Goal: Communication & Community: Answer question/provide support

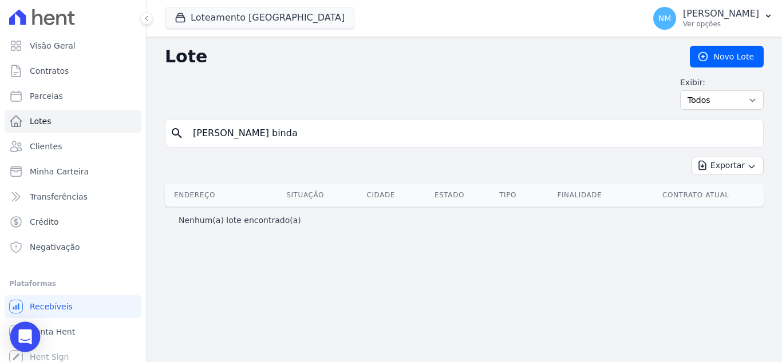
click at [23, 335] on icon "Open Intercom Messenger" at bounding box center [24, 337] width 13 height 15
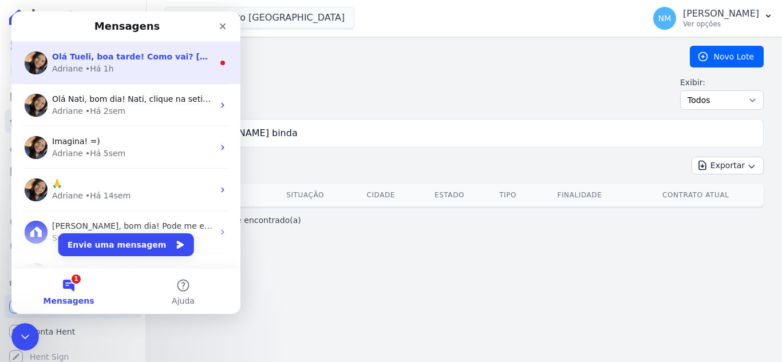
click at [147, 65] on div "Adriane • Há 1h" at bounding box center [132, 69] width 161 height 12
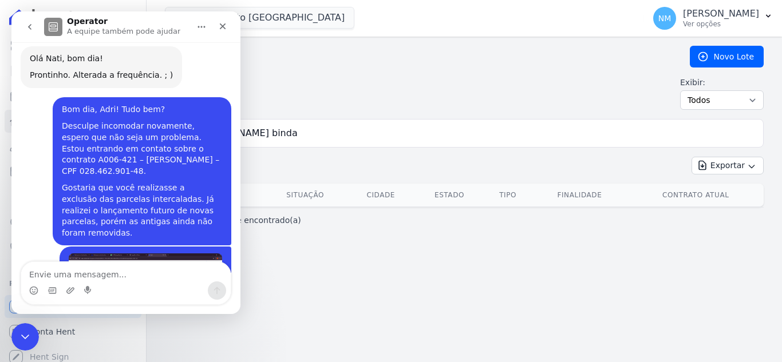
scroll to position [6761, 0]
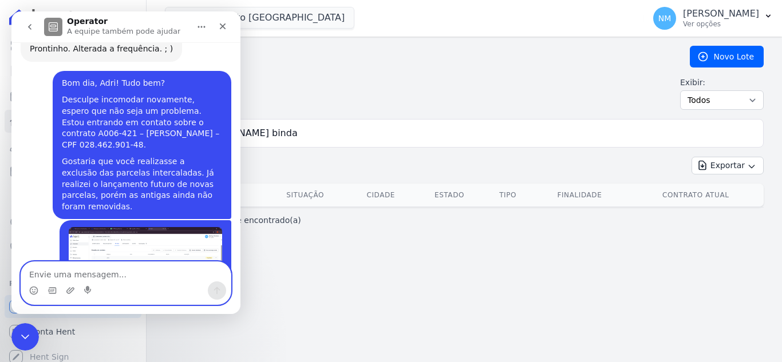
click at [120, 279] on textarea "Envie uma mensagem..." at bounding box center [125, 271] width 209 height 19
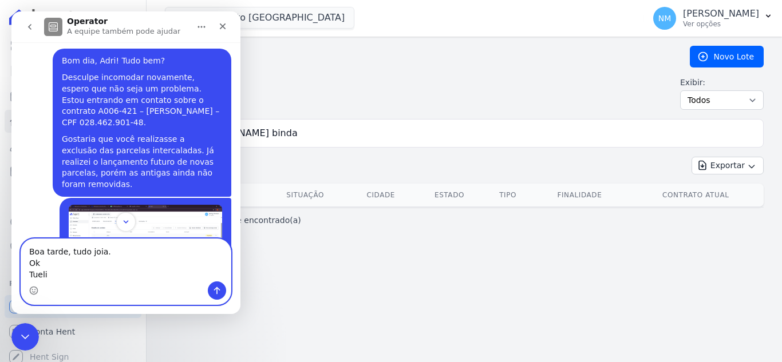
scroll to position [6784, 0]
paste textarea "tueli@imoveisfoco.com.br"
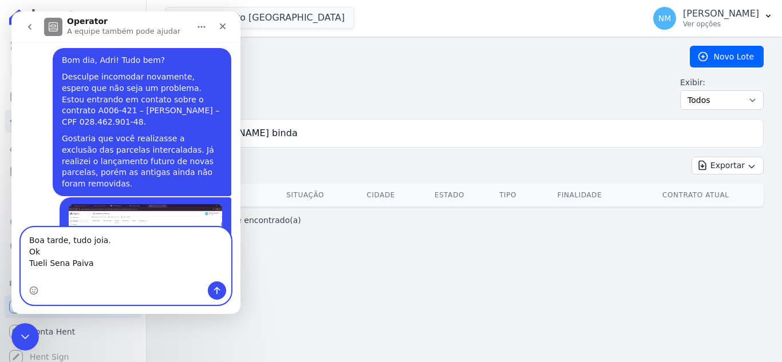
type textarea "Boa tarde, tudo joia. Ok Tueli Sena Paiva tueli@imoveisfoco.com.br"
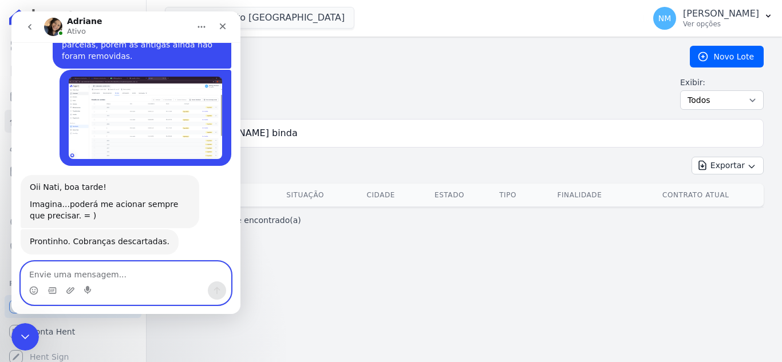
scroll to position [6914, 0]
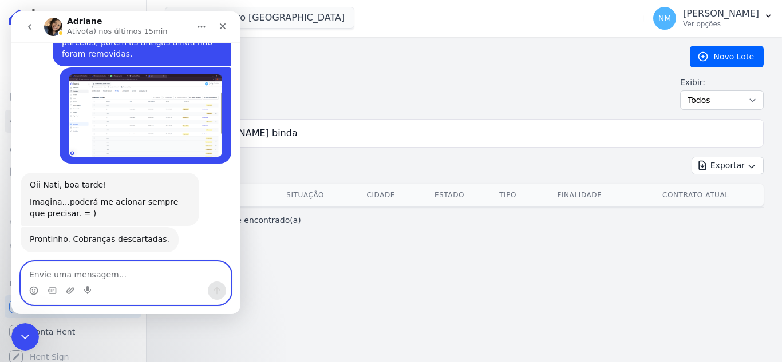
click at [118, 275] on textarea "Envie uma mensagem..." at bounding box center [125, 271] width 209 height 19
type textarea "T"
type textarea "Ah ok, obrigada"
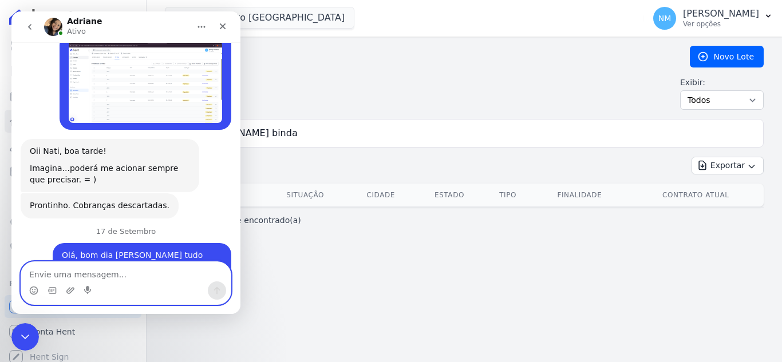
scroll to position [6982, 0]
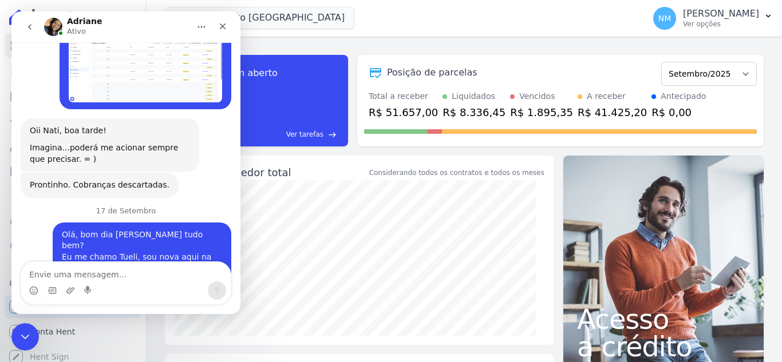
scroll to position [6982, 0]
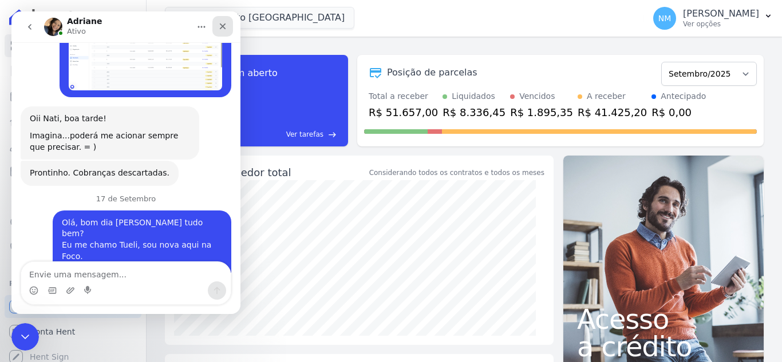
click at [223, 26] on icon "Fechar" at bounding box center [223, 26] width 6 height 6
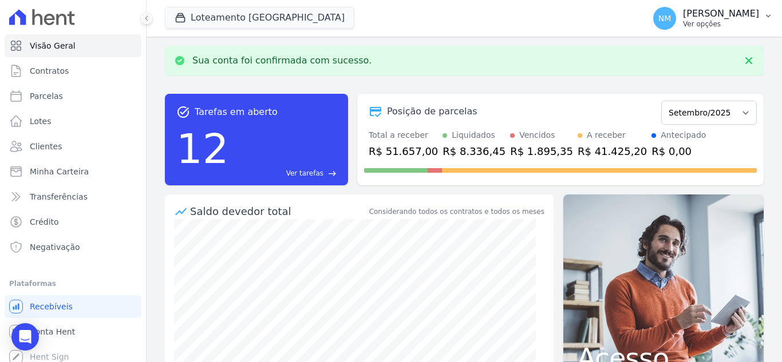
click at [768, 13] on icon "button" at bounding box center [767, 15] width 9 height 9
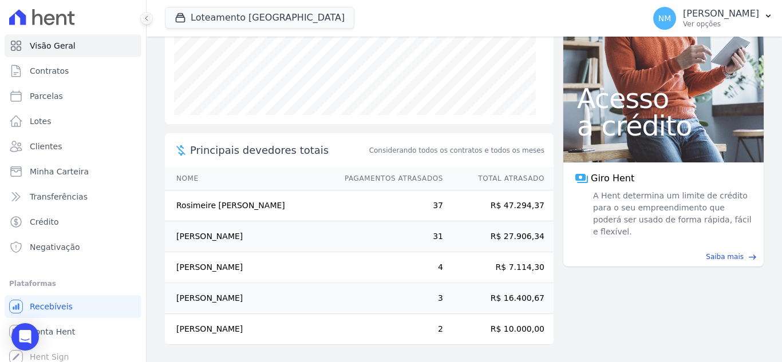
scroll to position [222, 0]
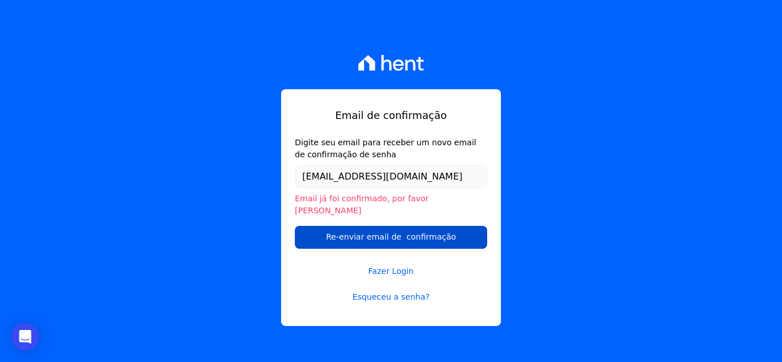
click at [404, 233] on input "Re-enviar email de confirmação" at bounding box center [391, 237] width 192 height 23
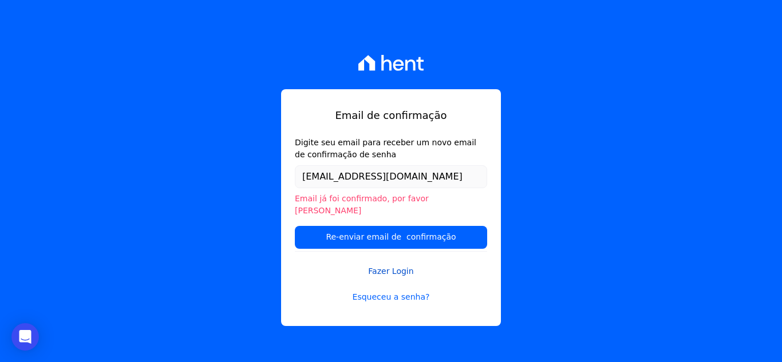
click at [390, 263] on link "Fazer Login" at bounding box center [391, 264] width 192 height 26
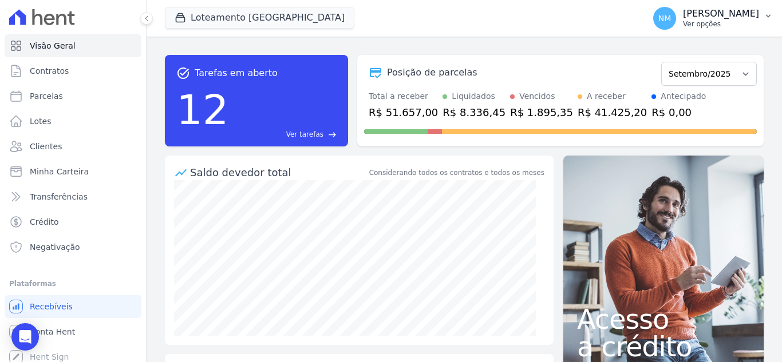
click at [702, 24] on p "Ver opções" at bounding box center [721, 23] width 76 height 9
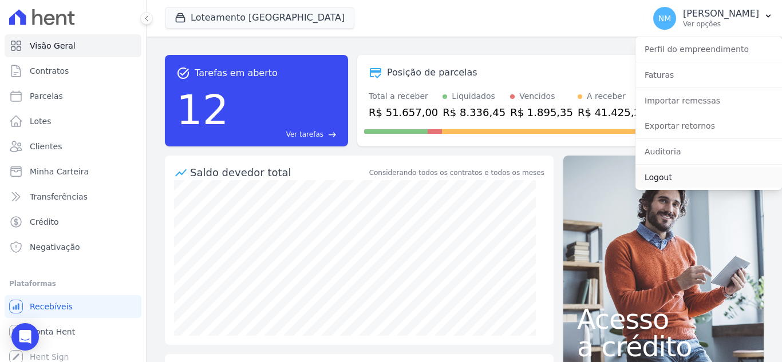
click at [662, 179] on link "Logout" at bounding box center [708, 177] width 146 height 21
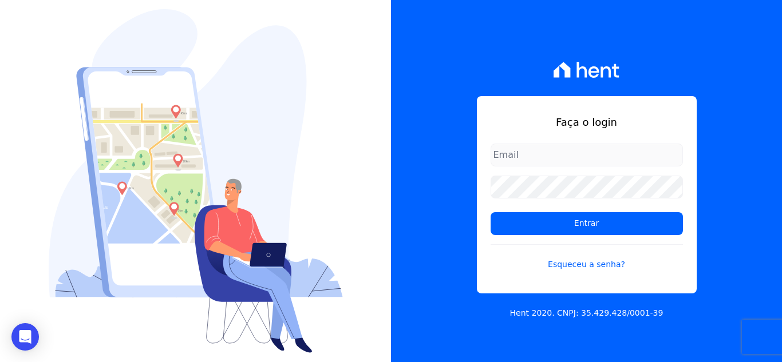
click at [588, 151] on input "email" at bounding box center [586, 155] width 192 height 23
type input "tueli@imoveisfoco.com.br"
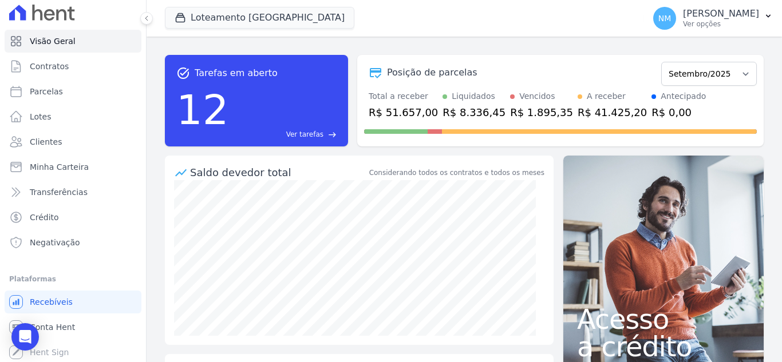
scroll to position [6, 0]
click at [770, 14] on icon "button" at bounding box center [767, 15] width 9 height 9
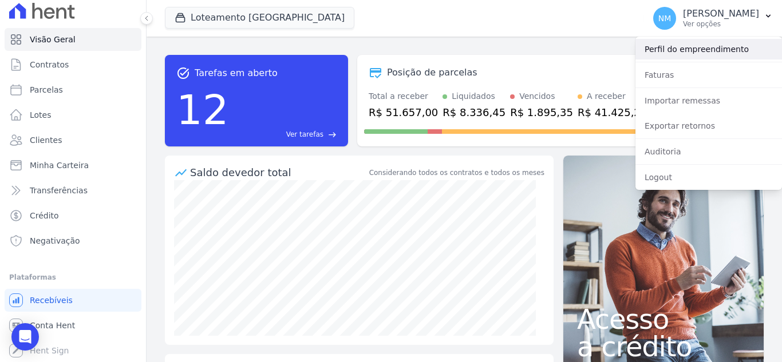
click at [682, 52] on link "Perfil do empreendimento" at bounding box center [708, 49] width 146 height 21
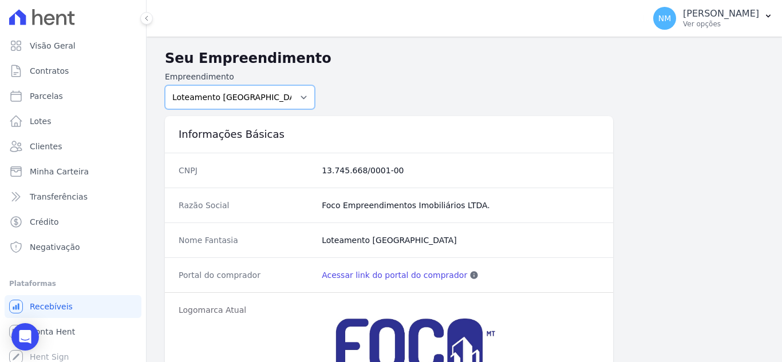
click at [302, 100] on select "Loteamento [GEOGRAPHIC_DATA]" at bounding box center [240, 97] width 150 height 24
click at [704, 23] on p "Ver opções" at bounding box center [721, 23] width 76 height 9
